Goal: Task Accomplishment & Management: Complete application form

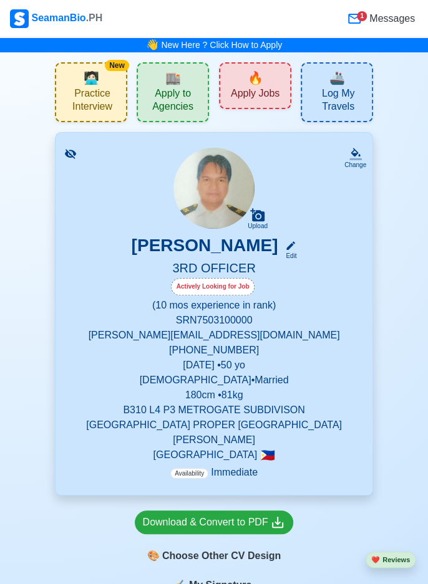
click at [280, 89] on div "🔥 Apply Jobs" at bounding box center [255, 85] width 72 height 47
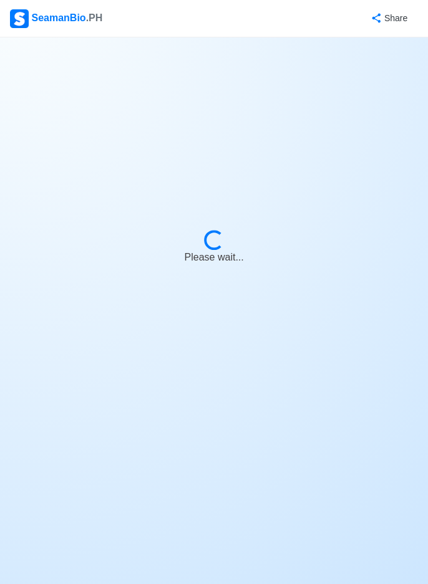
select select "3rd Officer"
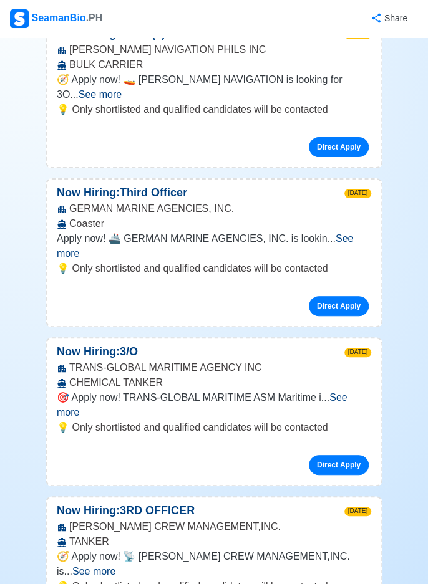
scroll to position [5992, 0]
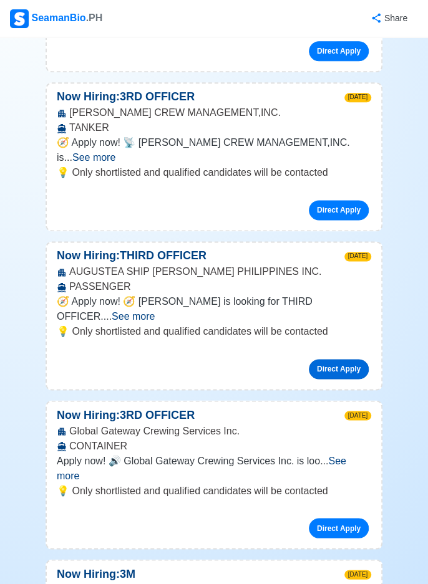
scroll to position [6354, 0]
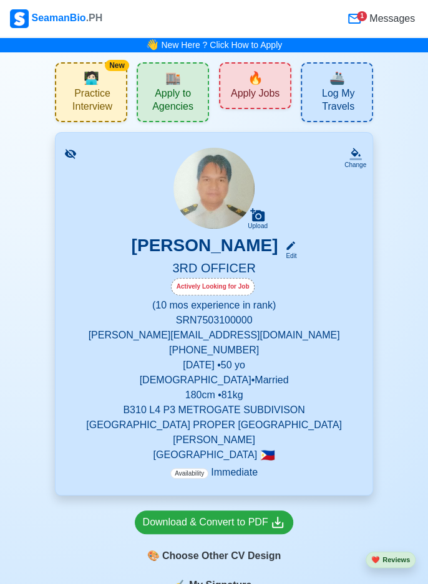
click at [273, 108] on div "🔥 Apply Jobs" at bounding box center [255, 85] width 72 height 47
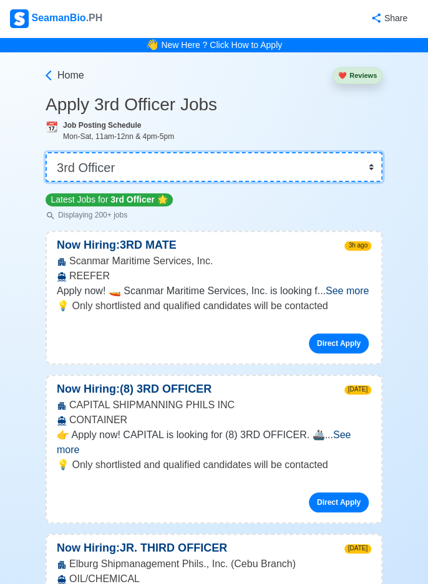
click at [371, 165] on select "👉 Select Rank or Position Master Chief Officer 2nd Officer 3rd Officer Junior O…" at bounding box center [213, 167] width 337 height 30
select select "[PERSON_NAME]"
click at [45, 152] on select "👉 Select Rank or Position Master Chief Officer 2nd Officer 3rd Officer Junior O…" at bounding box center [213, 167] width 337 height 30
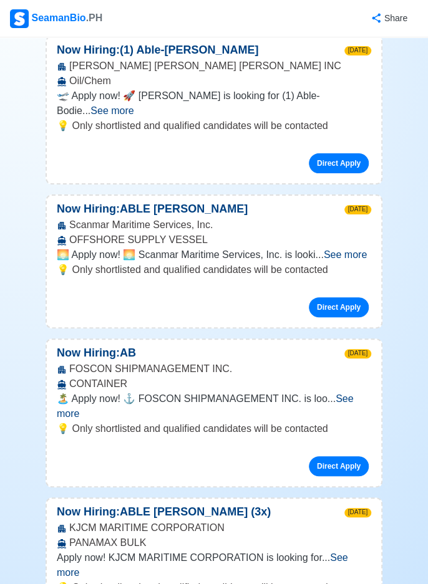
scroll to position [1435, 0]
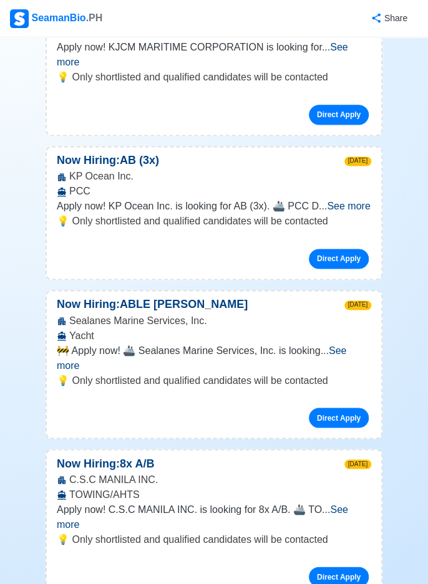
scroll to position [1932, 0]
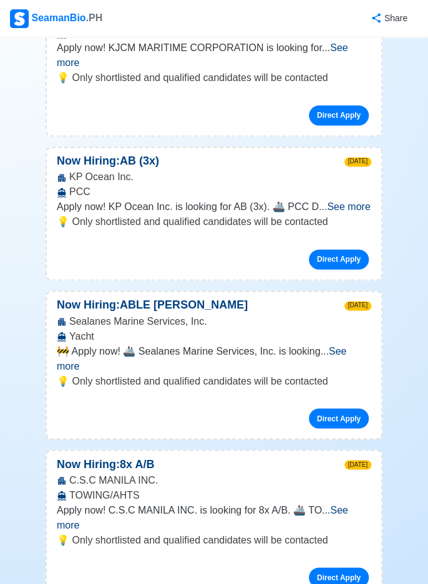
click at [346, 345] on span "See more" at bounding box center [201, 358] width 289 height 26
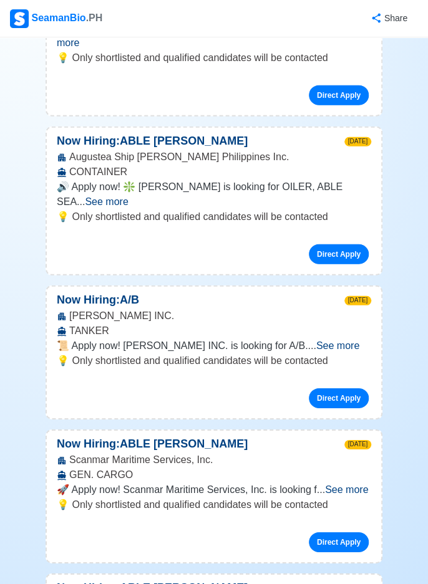
scroll to position [9909, 0]
